Goal: Task Accomplishment & Management: Use online tool/utility

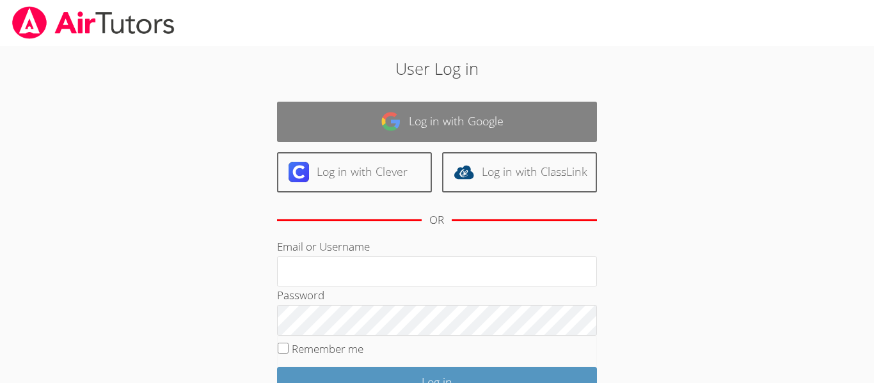
click at [408, 127] on link "Log in with Google" at bounding box center [437, 122] width 320 height 40
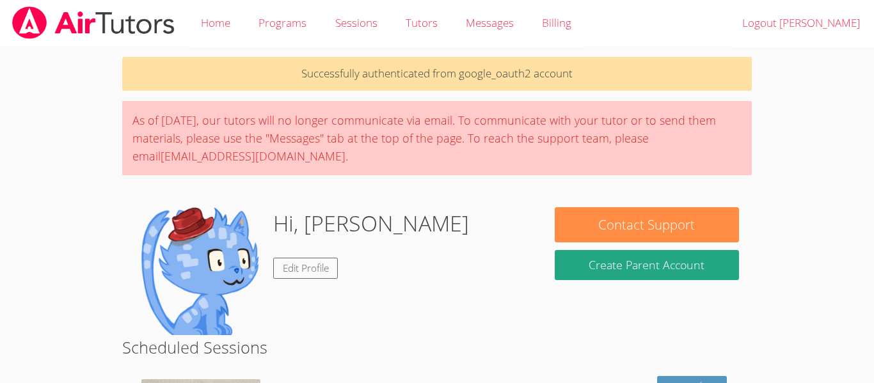
click at [173, 59] on p "Successfully authenticated from google_oauth2 account" at bounding box center [437, 74] width 630 height 34
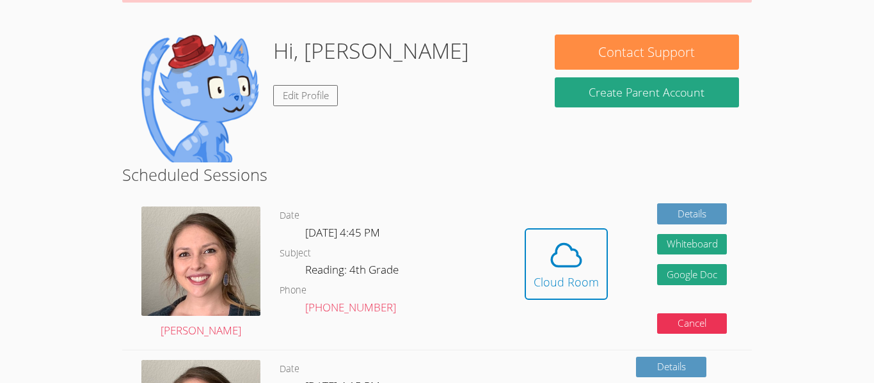
scroll to position [175, 0]
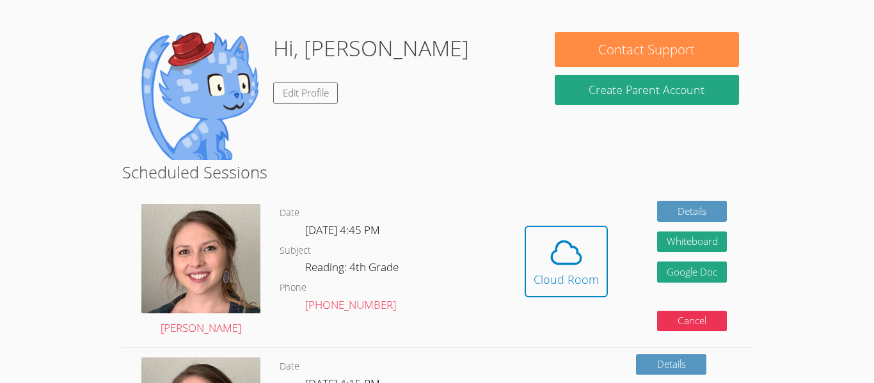
click at [371, 255] on dl "Date Tue Oct 7, 4:45 PM Subject Reading: 4th Grade Phone (813) 696-6247" at bounding box center [390, 270] width 220 height 131
click at [552, 268] on icon at bounding box center [566, 253] width 36 height 36
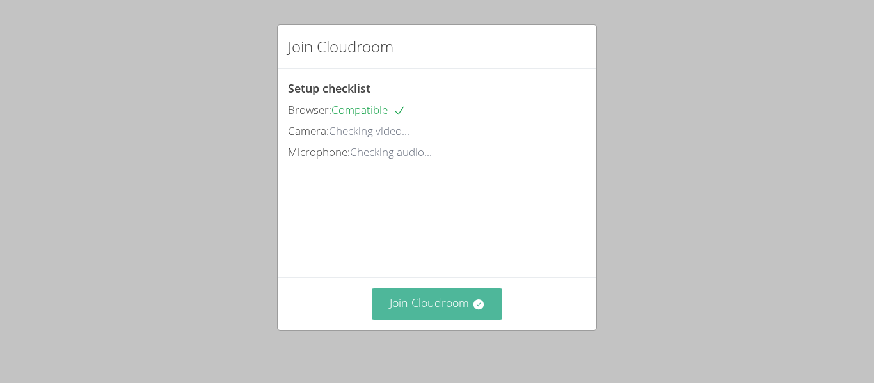
click at [479, 301] on icon at bounding box center [478, 305] width 10 height 10
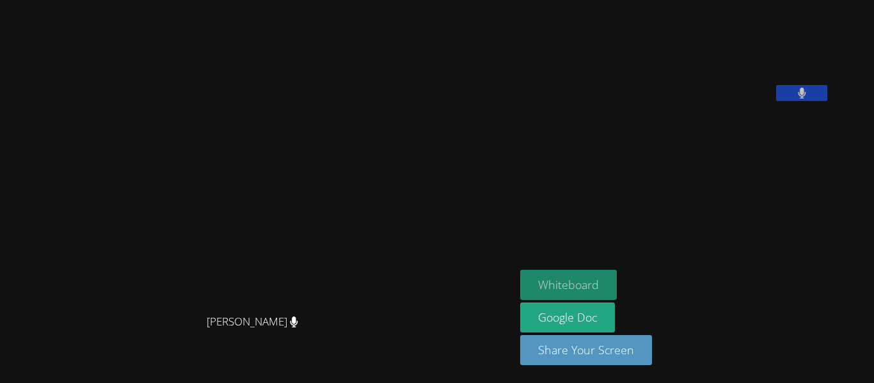
click at [520, 282] on button "Whiteboard" at bounding box center [568, 285] width 97 height 30
click at [520, 10] on video at bounding box center [616, 53] width 192 height 96
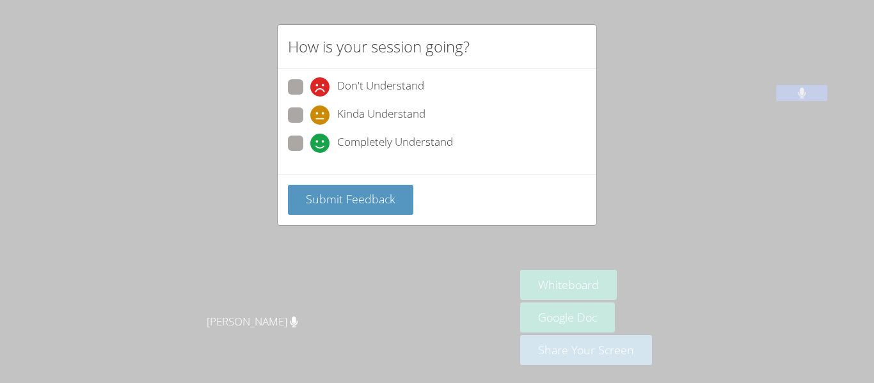
click at [310, 153] on span at bounding box center [310, 153] width 0 height 0
click at [310, 137] on input "Completely Understand" at bounding box center [315, 141] width 11 height 11
radio input "true"
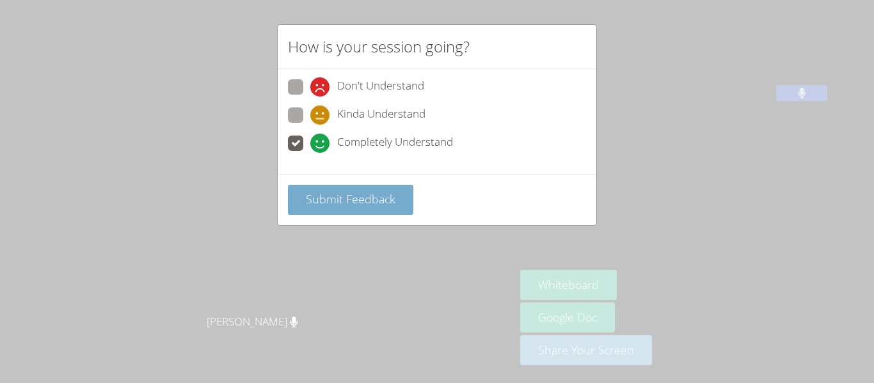
click at [364, 208] on button "Submit Feedback" at bounding box center [350, 200] width 125 height 30
